Goal: Task Accomplishment & Management: Use online tool/utility

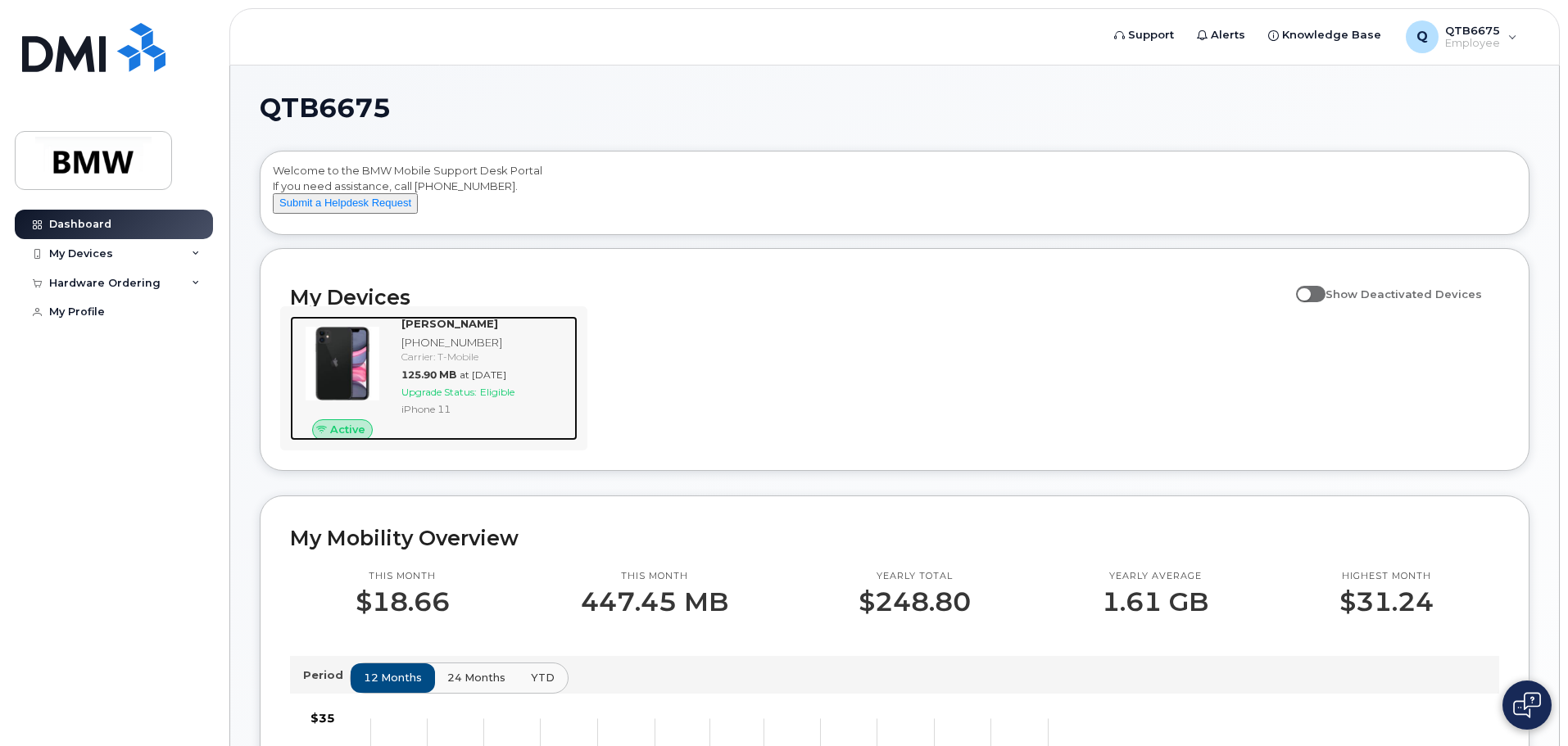
click at [489, 398] on span "Eligible" at bounding box center [497, 392] width 34 height 12
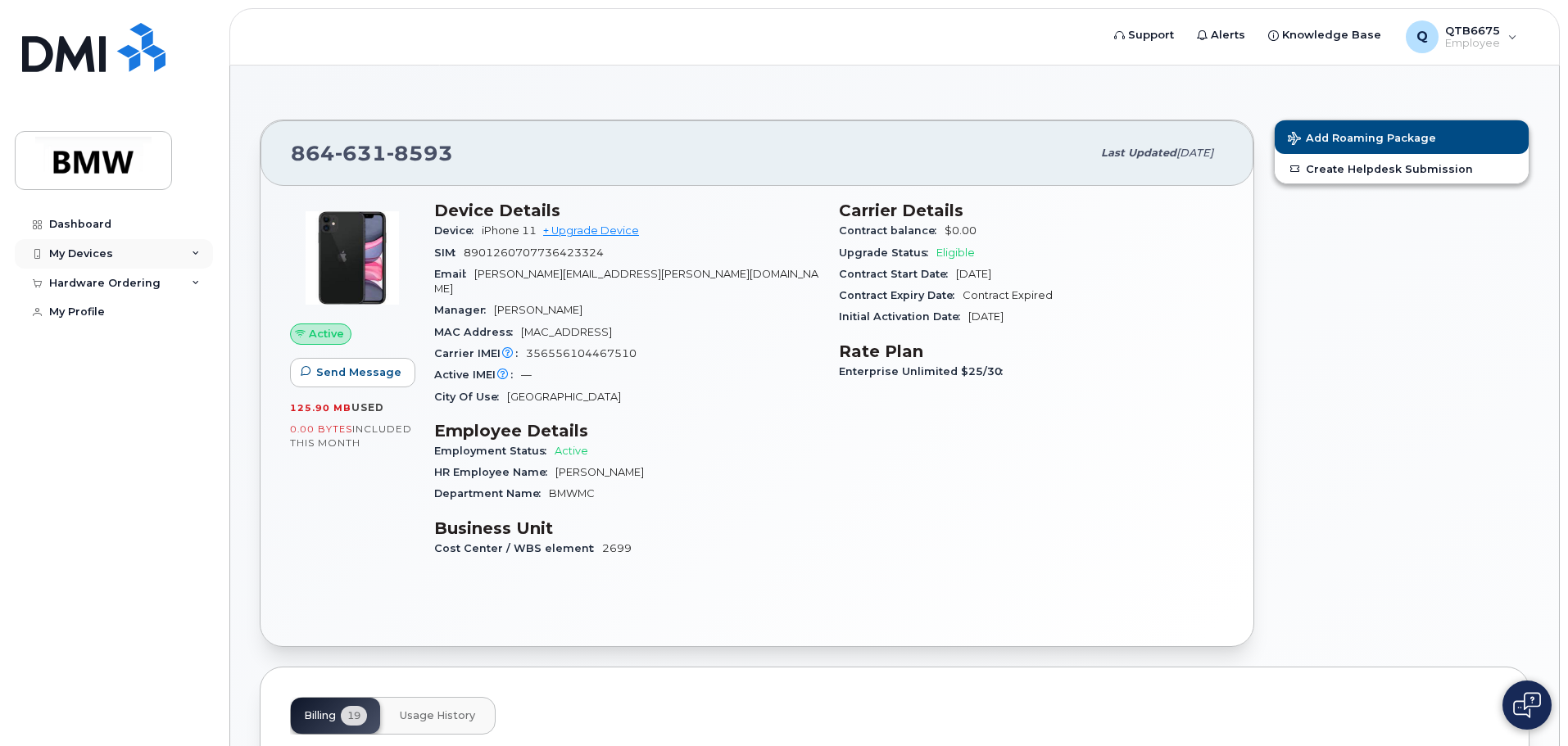
click at [95, 248] on div "My Devices" at bounding box center [81, 253] width 64 height 13
click at [612, 232] on link "+ Upgrade Device" at bounding box center [590, 230] width 96 height 12
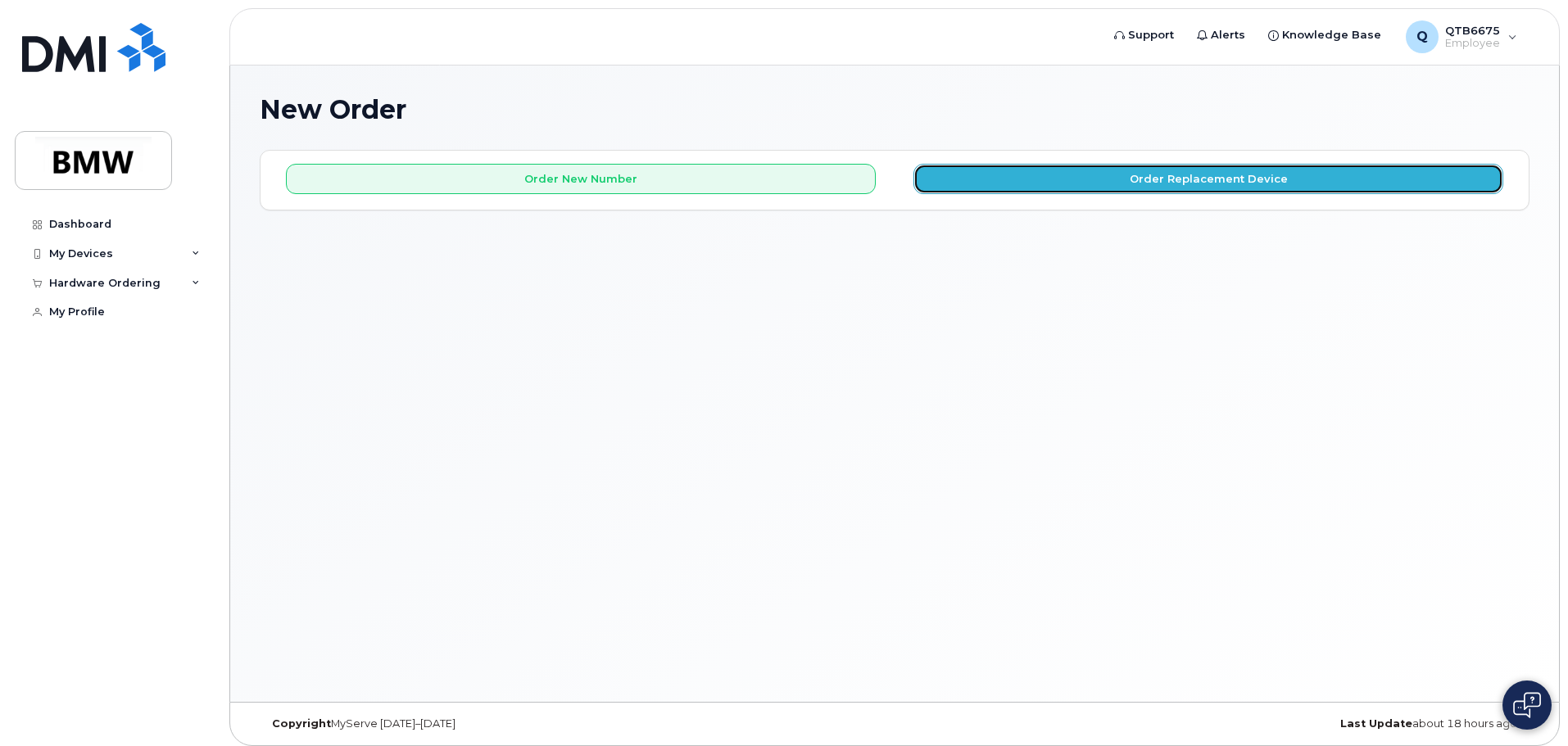
click at [1016, 188] on button "Order Replacement Device" at bounding box center [1208, 179] width 589 height 31
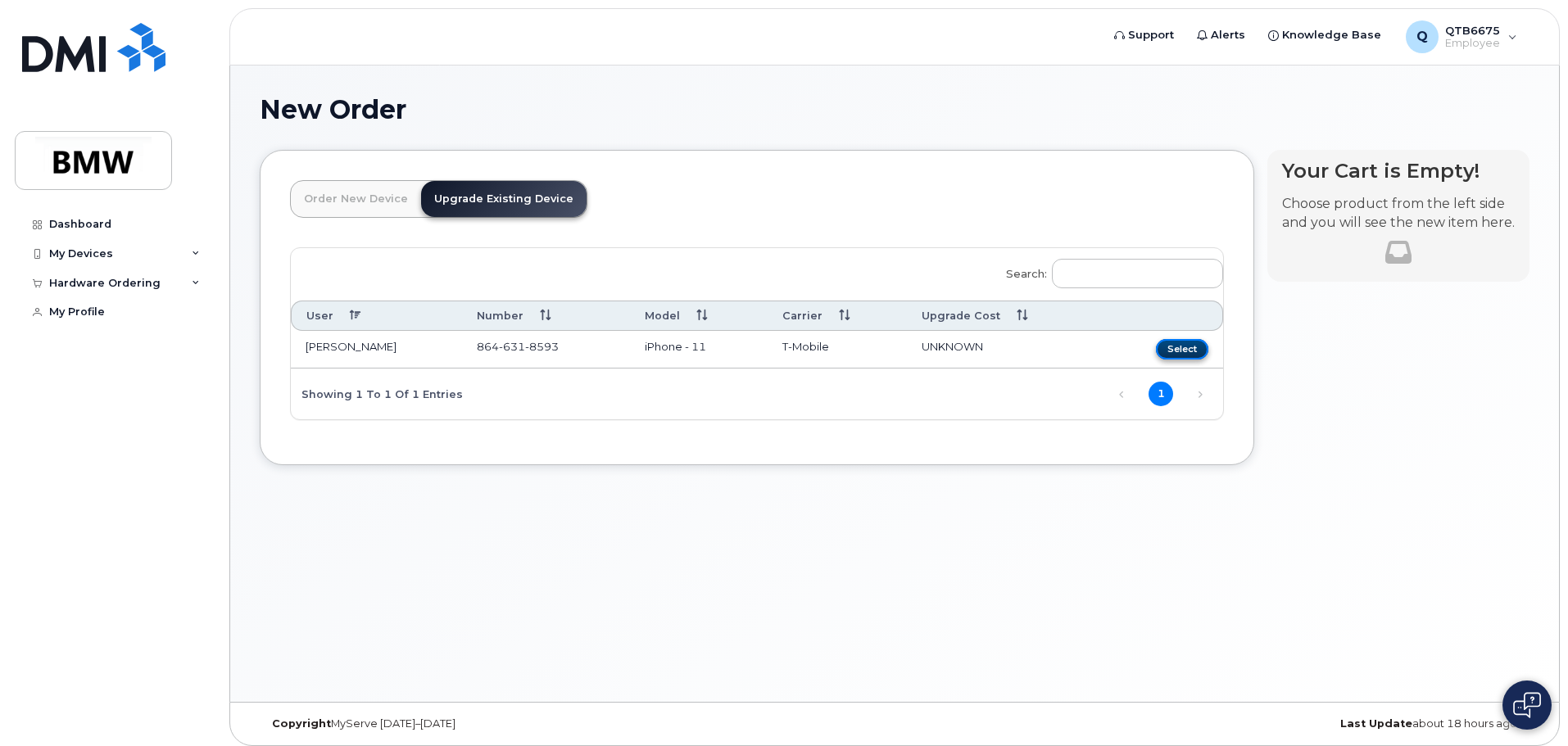
click at [1185, 348] on button "Select" at bounding box center [1182, 349] width 53 height 20
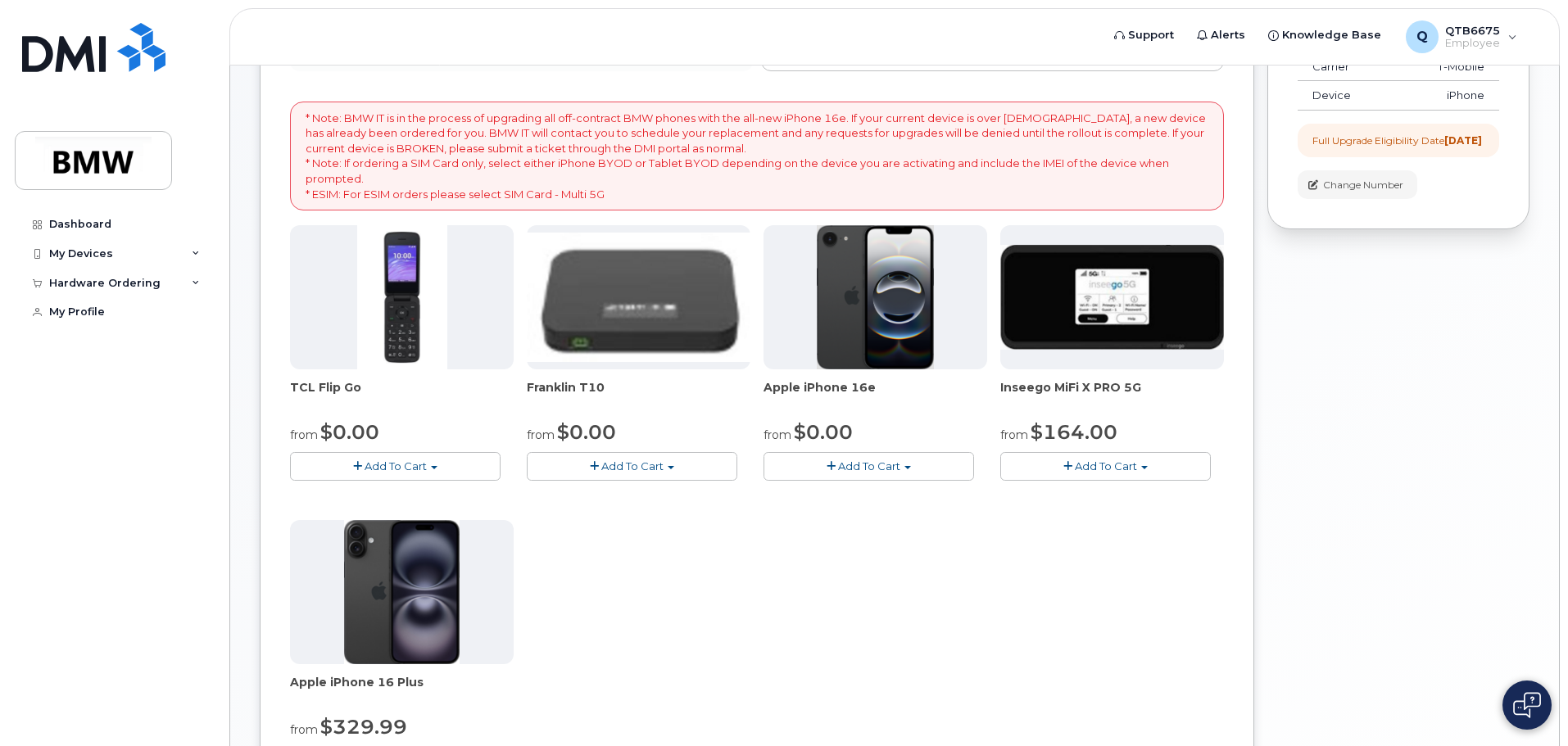
scroll to position [246, 0]
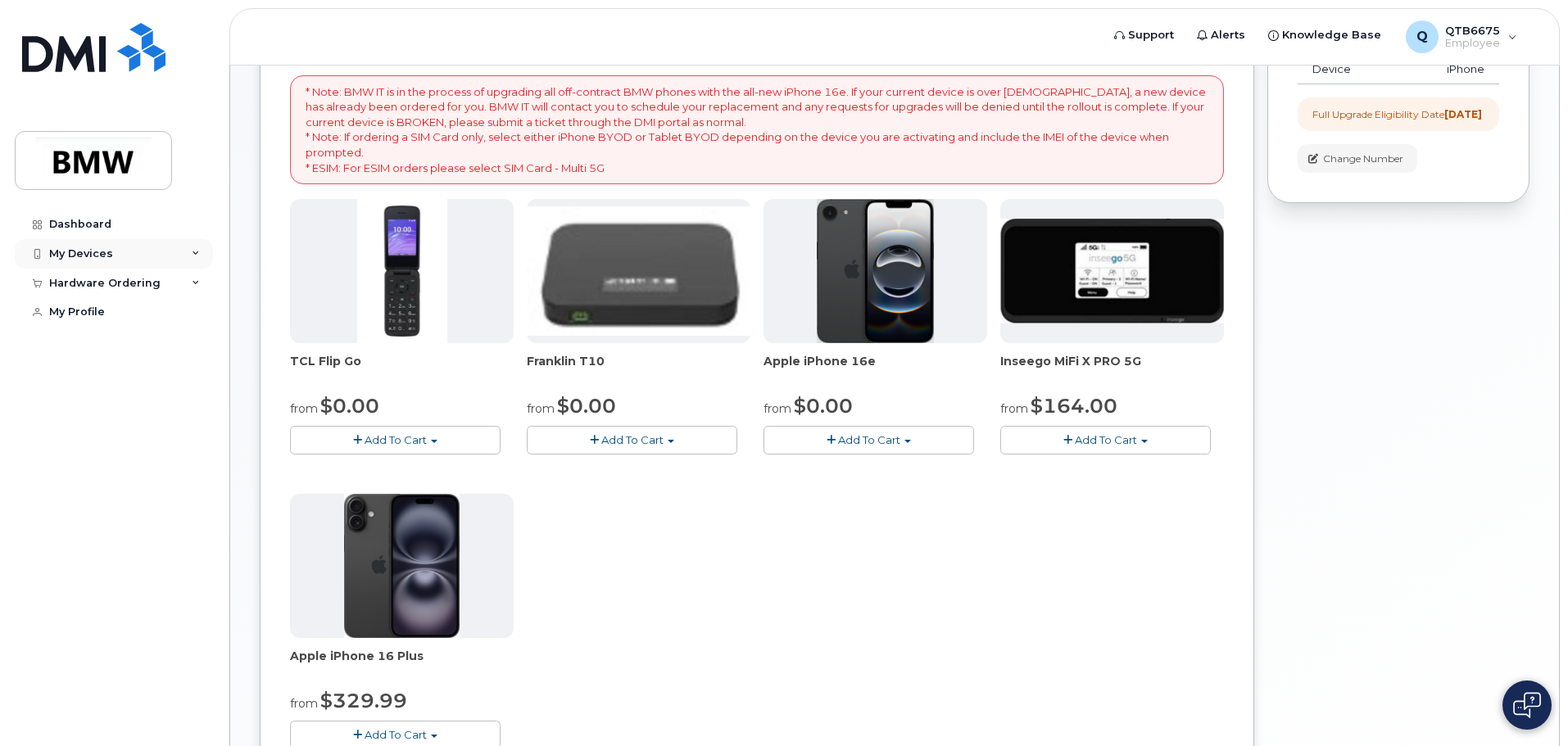
click at [76, 251] on div "My Devices" at bounding box center [81, 253] width 64 height 13
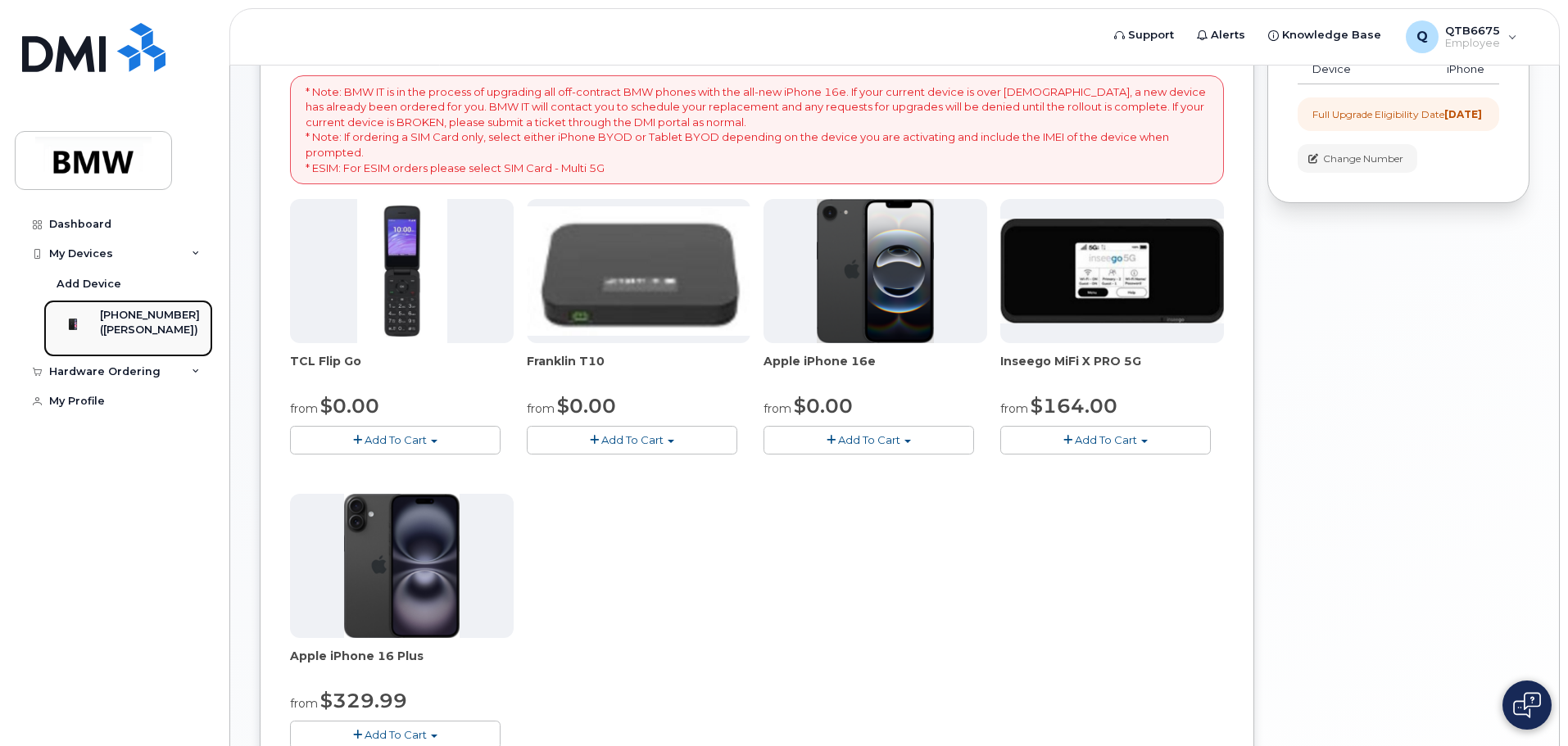
click at [134, 319] on div "[PHONE_NUMBER]" at bounding box center [150, 315] width 100 height 14
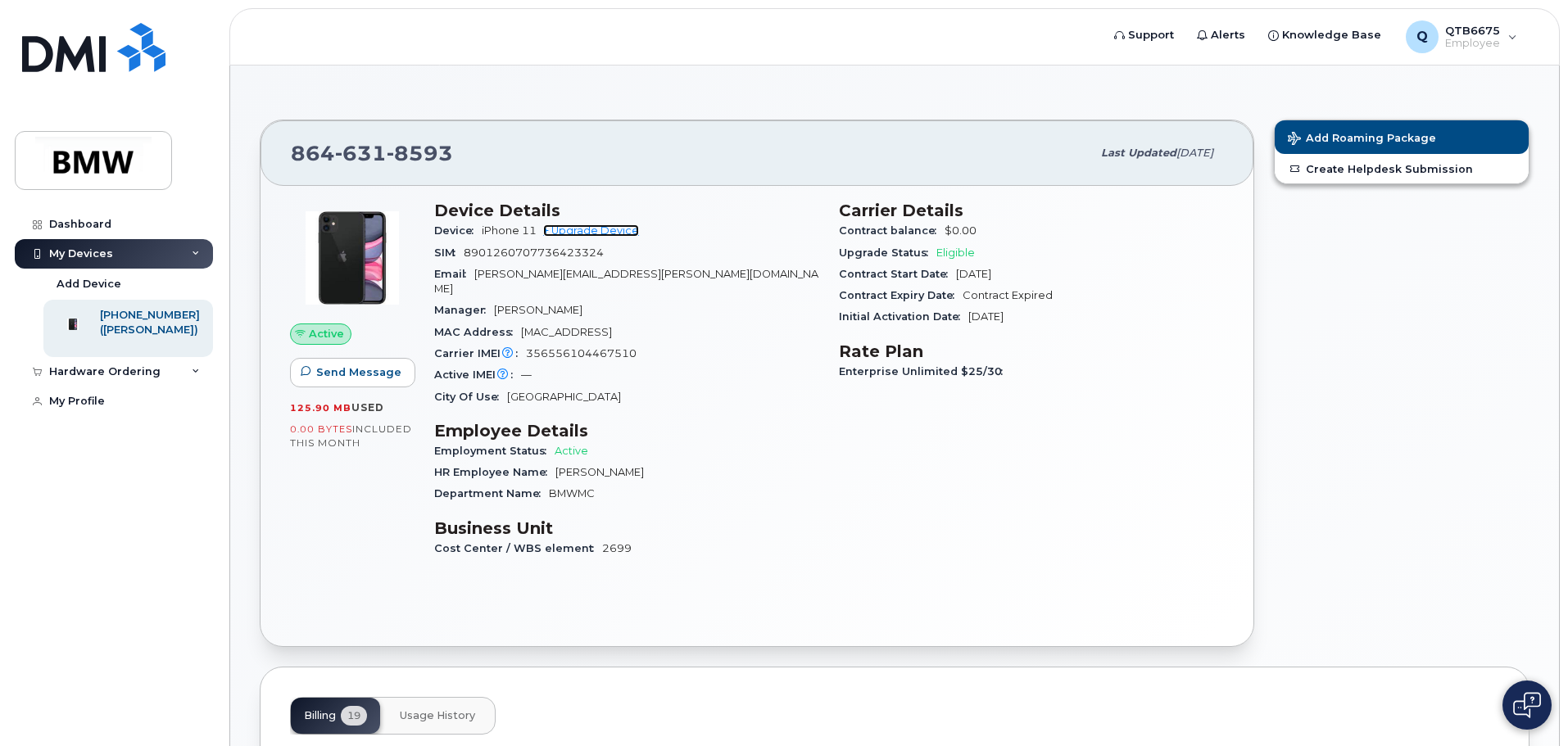
click at [606, 233] on link "+ Upgrade Device" at bounding box center [590, 230] width 96 height 12
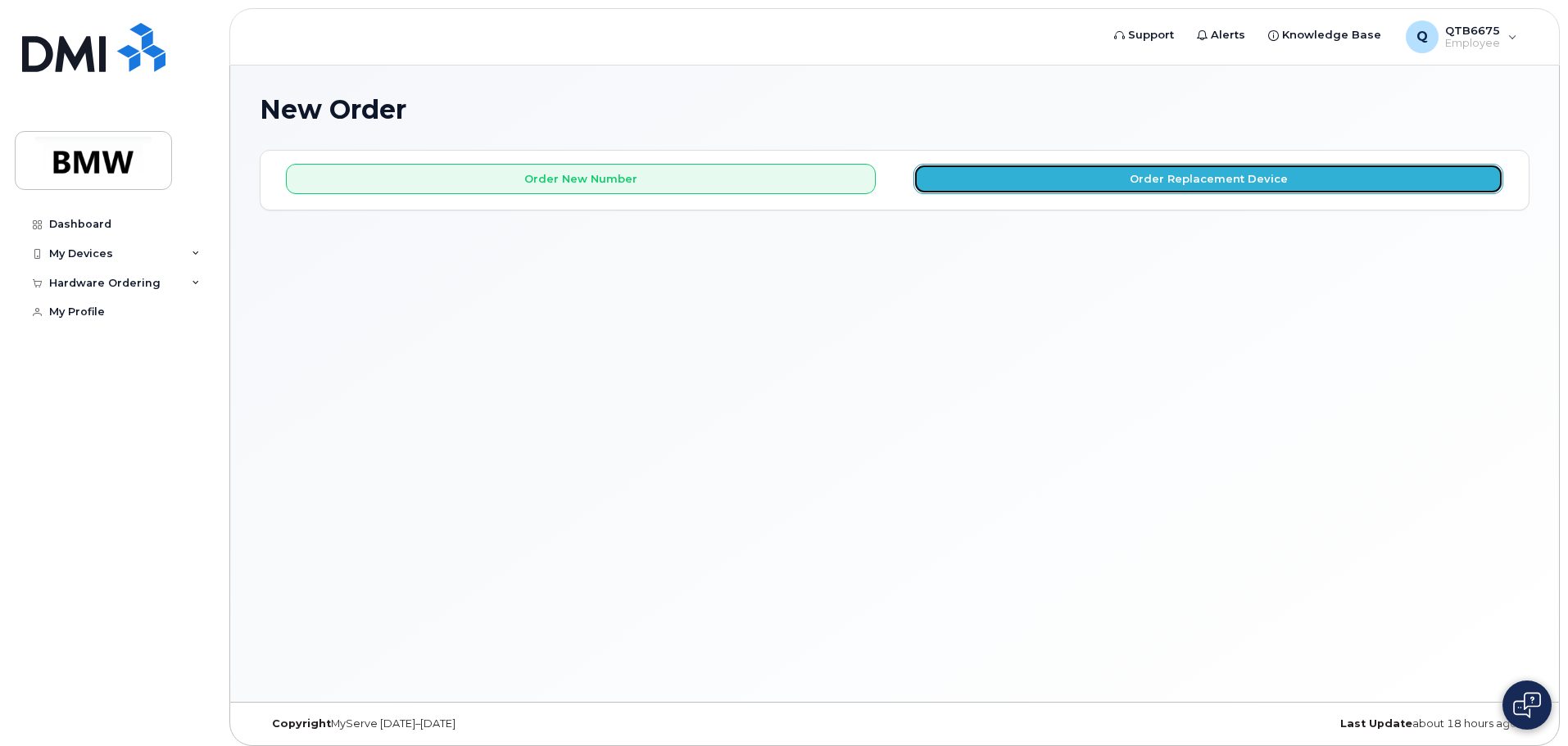
click at [1204, 172] on button "Order Replacement Device" at bounding box center [1208, 179] width 589 height 31
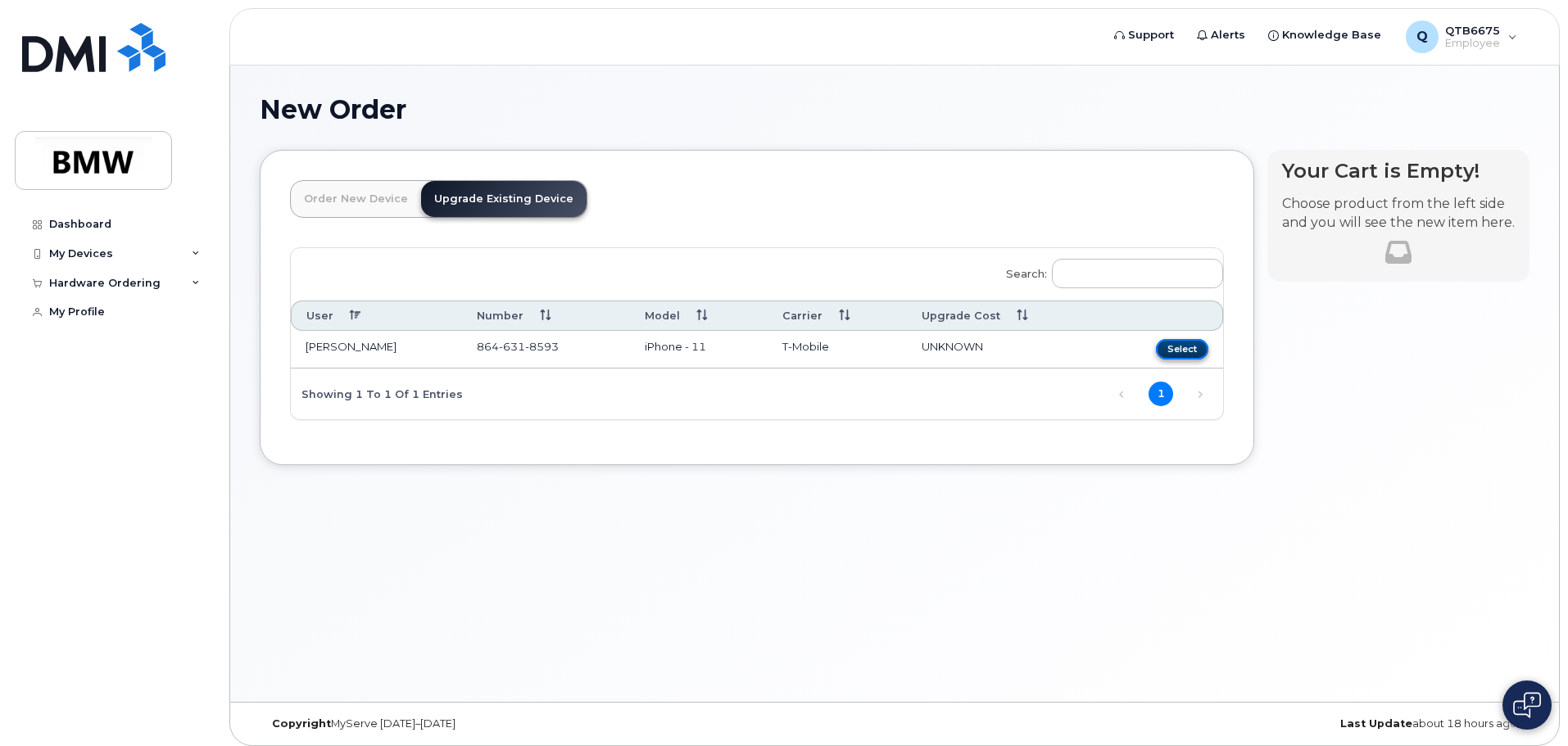
click at [1179, 348] on button "Select" at bounding box center [1182, 349] width 53 height 20
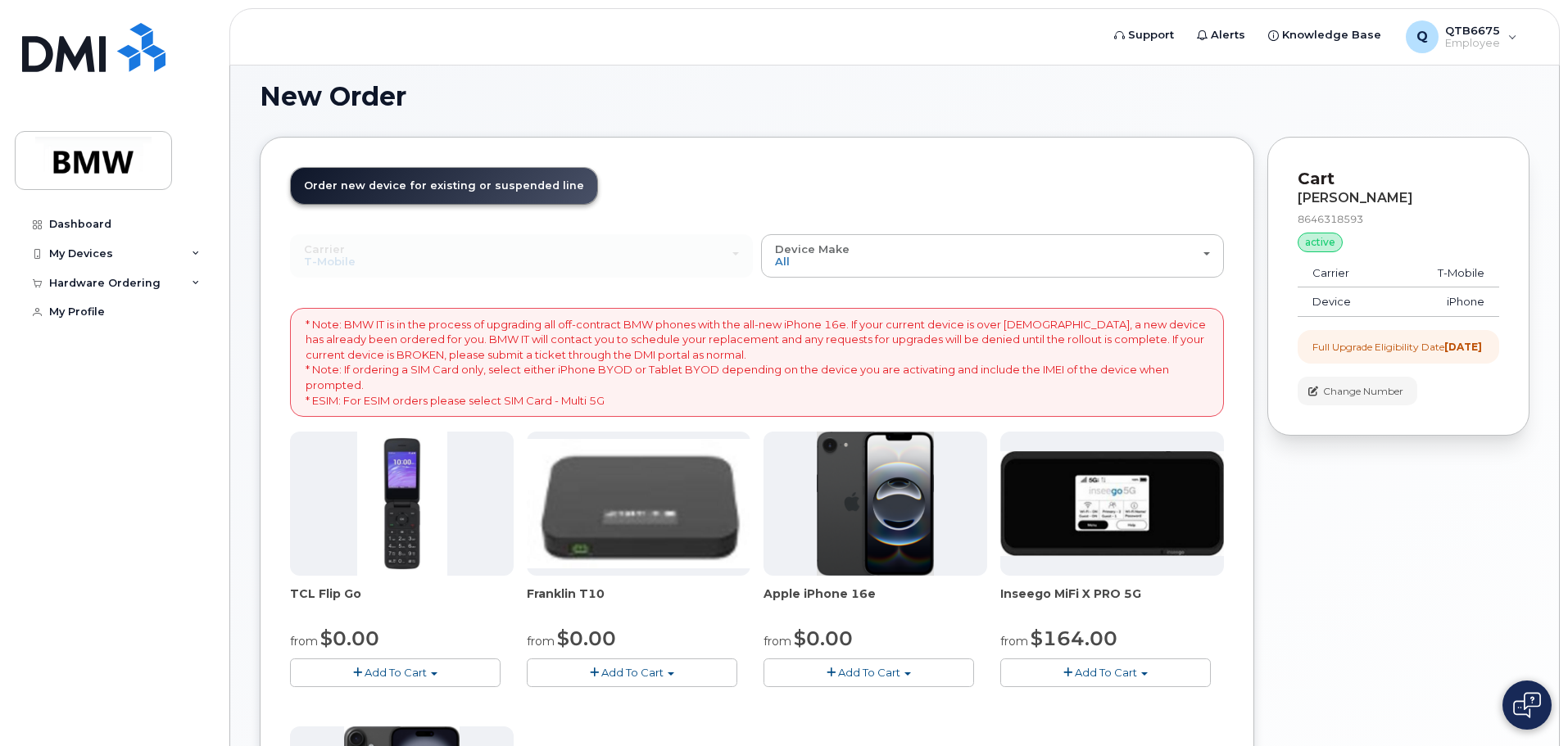
scroll to position [328, 0]
